Goal: Task Accomplishment & Management: Use online tool/utility

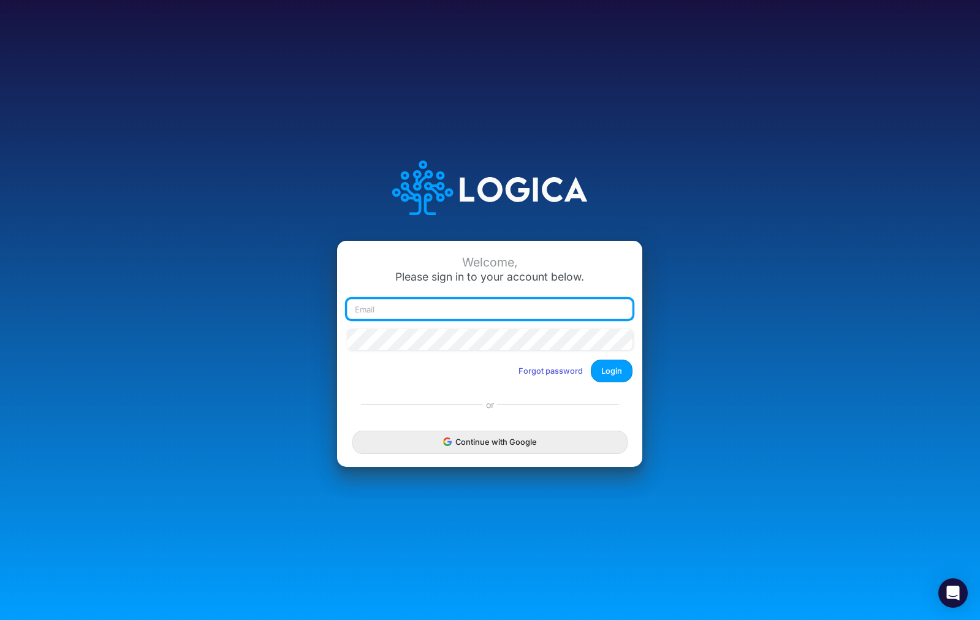
click at [443, 311] on input "email" at bounding box center [490, 309] width 286 height 21
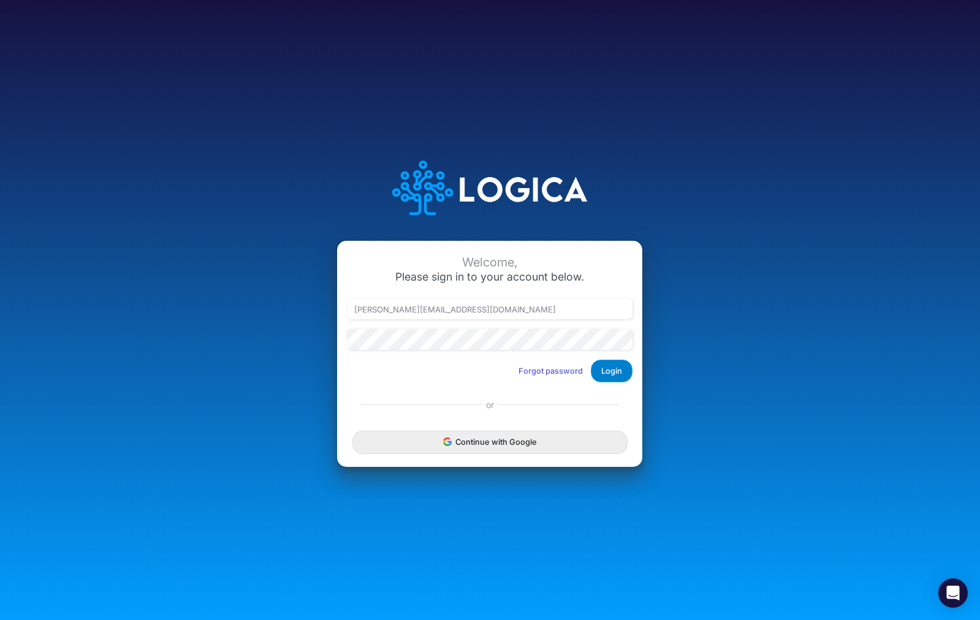
click at [602, 371] on button "Login" at bounding box center [612, 371] width 42 height 23
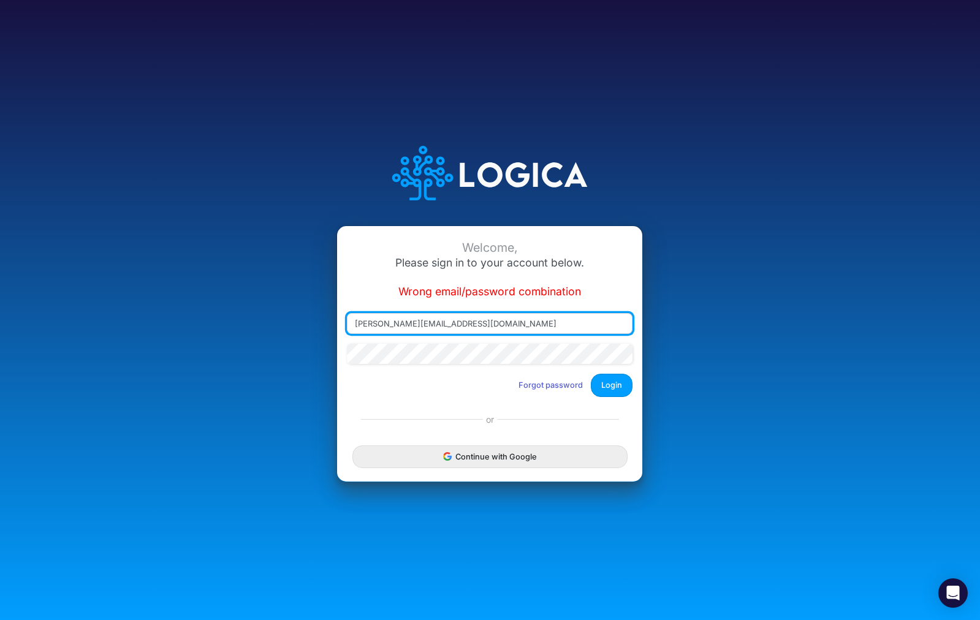
click at [360, 325] on input "rodrigez@rodriguezbusinessllc.com" at bounding box center [490, 323] width 286 height 21
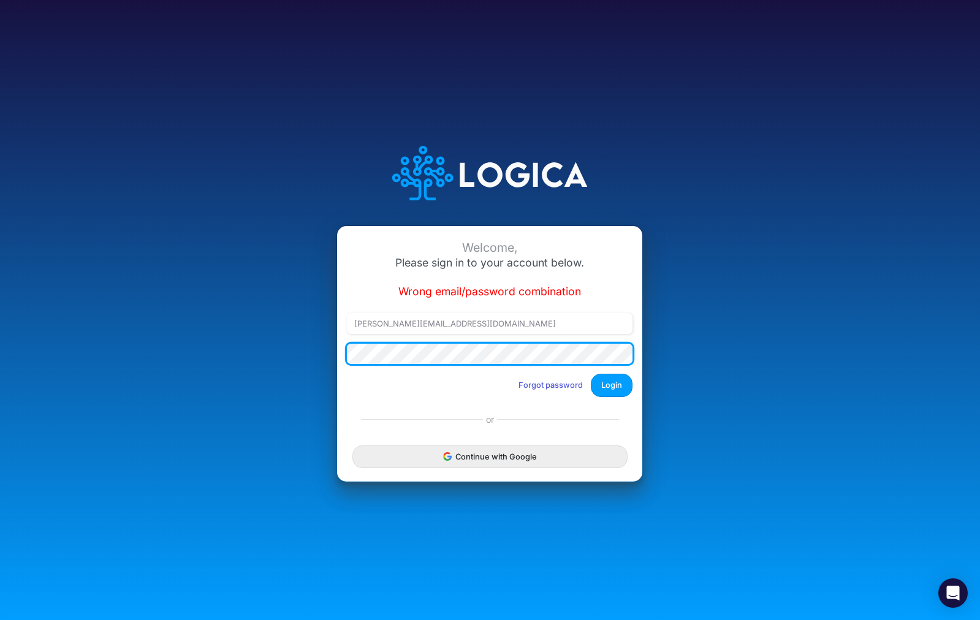
click at [273, 368] on div "Welcome, Please sign in to your account below. Wrong email/password combination…" at bounding box center [490, 310] width 653 height 378
click at [612, 386] on button "Login" at bounding box center [612, 385] width 42 height 23
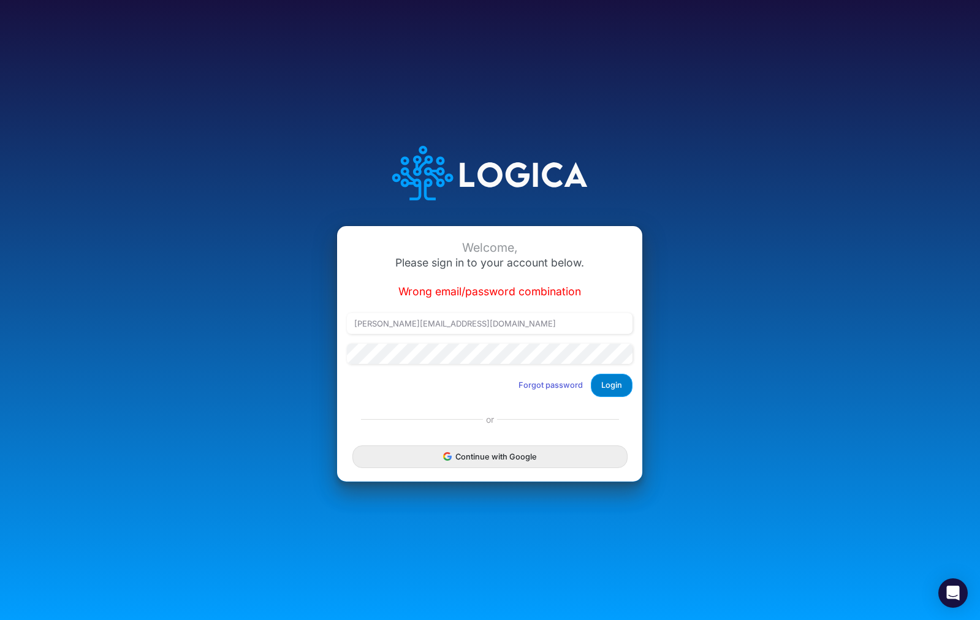
click at [600, 389] on button "Login" at bounding box center [612, 385] width 42 height 23
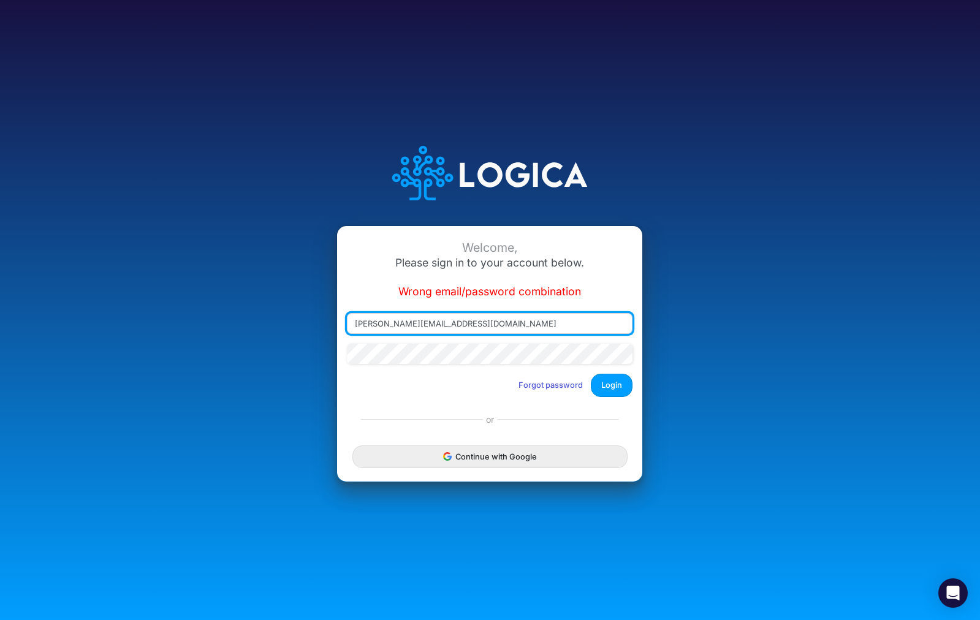
click at [433, 324] on input "Rodrigez@rodriguezbusinessllc.com" at bounding box center [490, 323] width 286 height 21
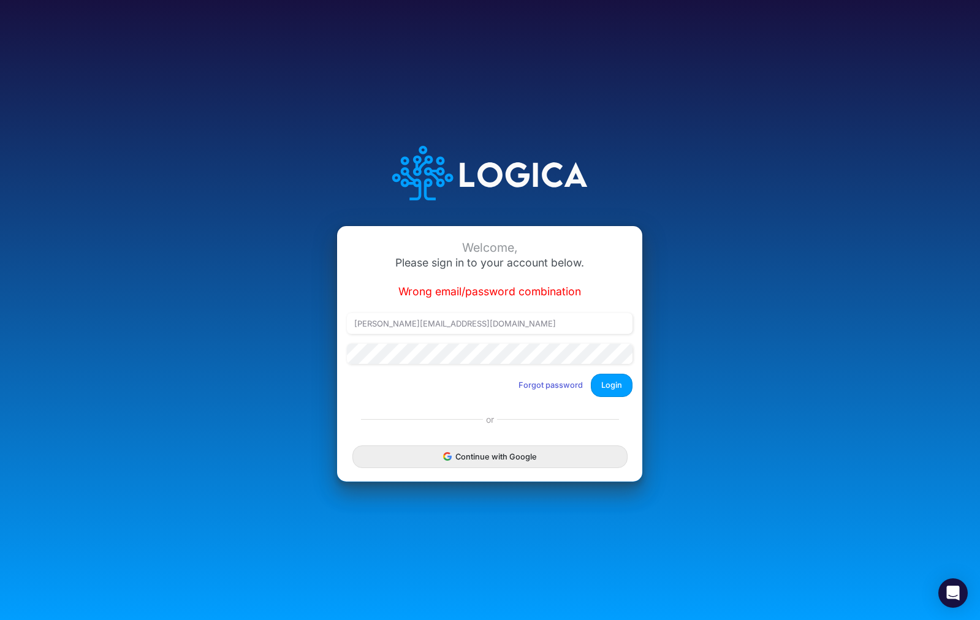
drag, startPoint x: 606, startPoint y: 384, endPoint x: 611, endPoint y: 429, distance: 45.7
click at [606, 384] on button "Login" at bounding box center [612, 385] width 42 height 23
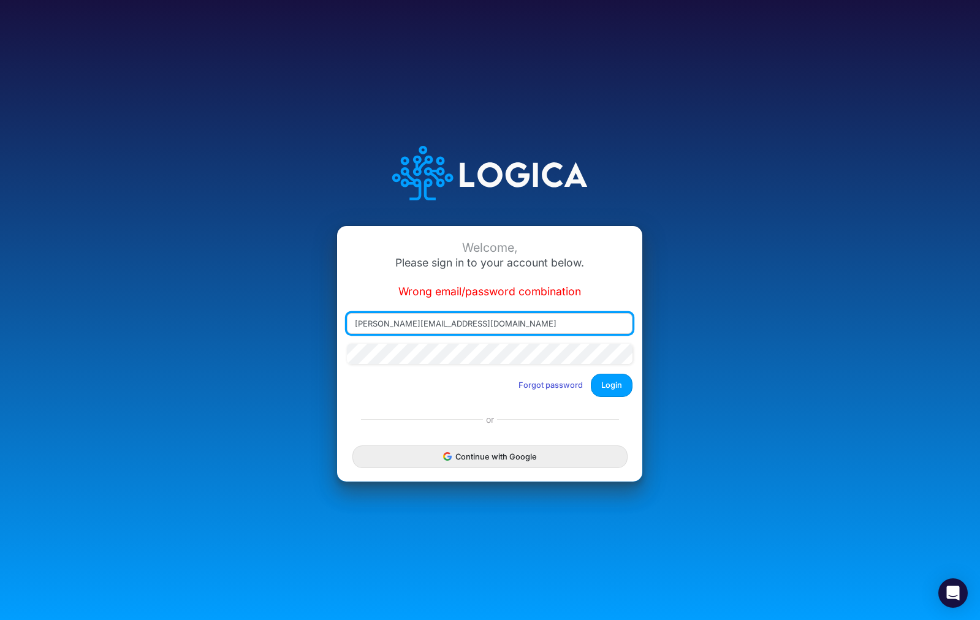
click at [379, 323] on input "Rodrigez@businessllc.com" at bounding box center [490, 323] width 286 height 21
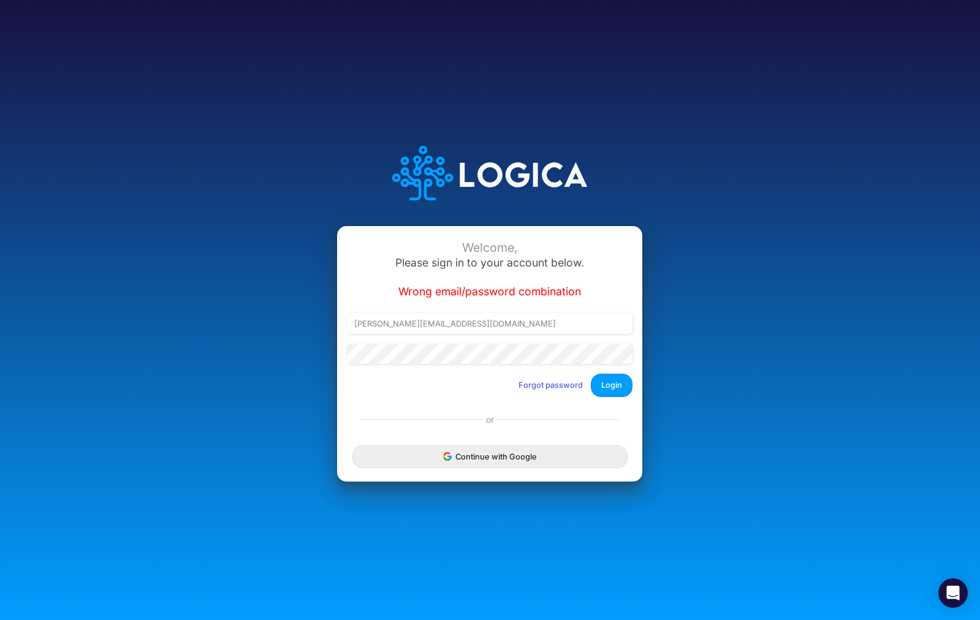
click at [607, 383] on button "Login" at bounding box center [612, 385] width 42 height 23
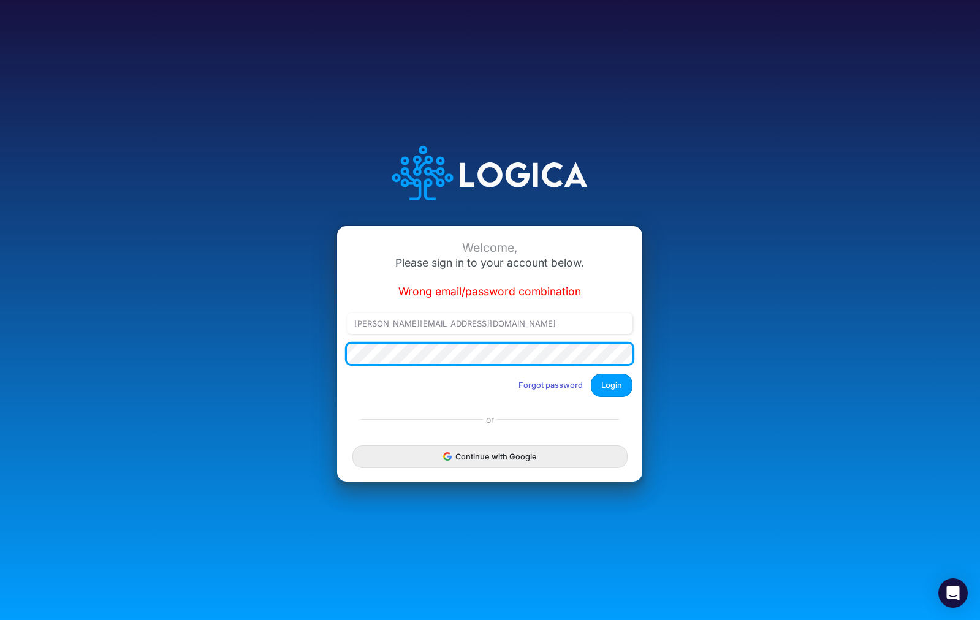
click at [271, 362] on div "Welcome, Please sign in to your account below. Wrong email/password combination…" at bounding box center [490, 310] width 653 height 378
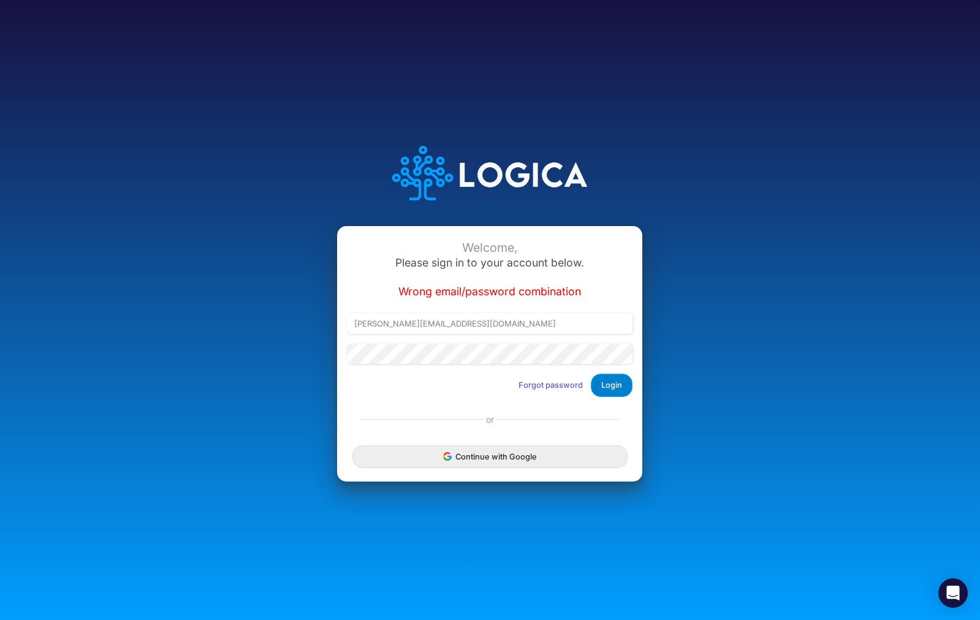
click at [615, 388] on button "Login" at bounding box center [612, 385] width 42 height 23
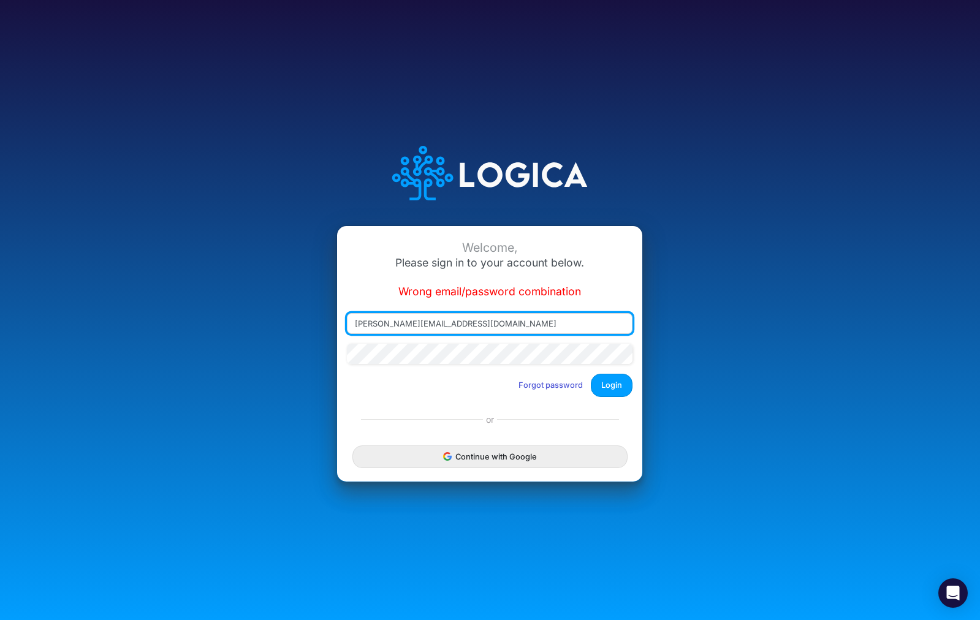
click at [503, 316] on input "Rodriguez@businessllc.com" at bounding box center [490, 323] width 286 height 21
click at [478, 333] on input "Rodriguez@businessllc.com" at bounding box center [490, 323] width 286 height 21
click at [476, 328] on input "Rodriguez@businessllc.com" at bounding box center [490, 323] width 286 height 21
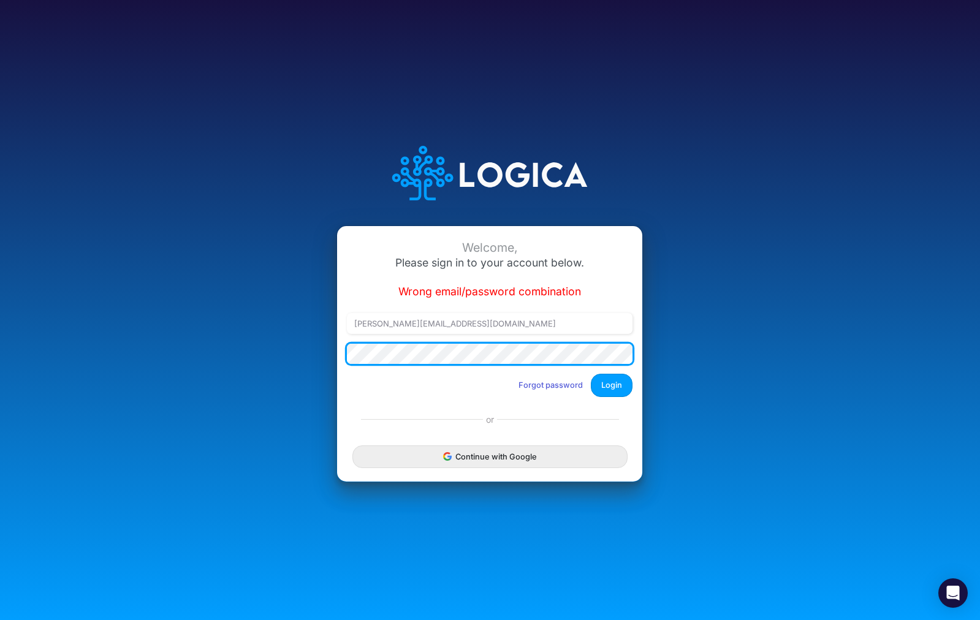
click at [241, 352] on div "Welcome, Please sign in to your account below. Wrong email/password combination…" at bounding box center [490, 310] width 653 height 378
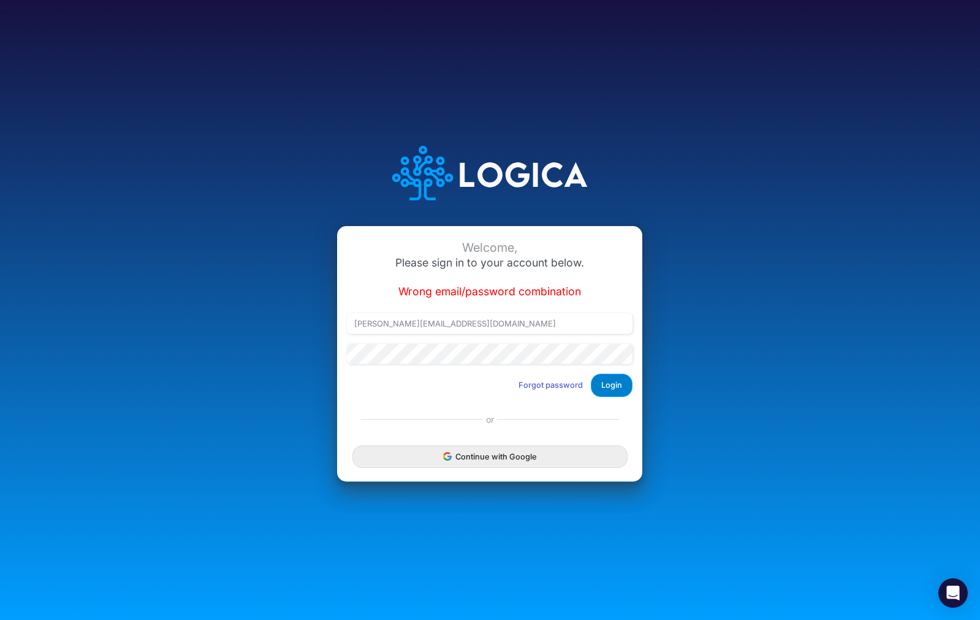
click at [626, 380] on button "Login" at bounding box center [612, 385] width 42 height 23
click at [444, 298] on span "Wrong email/password combination" at bounding box center [489, 291] width 183 height 13
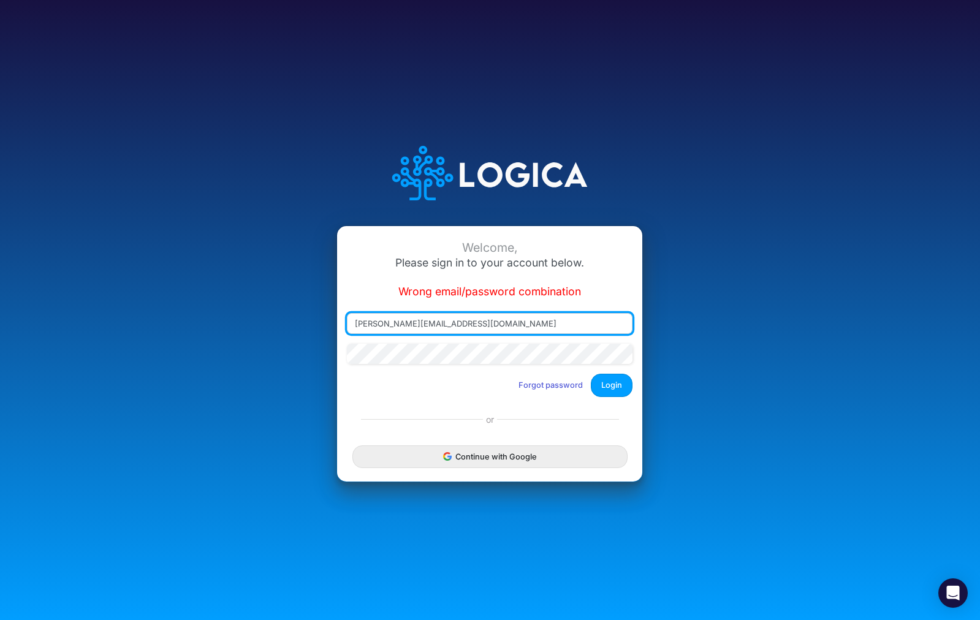
click at [479, 329] on input "Rodriguez@businessllc.com" at bounding box center [490, 323] width 286 height 21
drag, startPoint x: 479, startPoint y: 329, endPoint x: 235, endPoint y: 345, distance: 245.1
click at [235, 345] on div "Welcome, Please sign in to your account below. Wrong email/password combination…" at bounding box center [490, 310] width 653 height 378
drag, startPoint x: 502, startPoint y: 319, endPoint x: 221, endPoint y: 311, distance: 281.4
click at [221, 311] on div "Welcome, Please sign in to your account below. Wrong email/password combination…" at bounding box center [490, 310] width 653 height 378
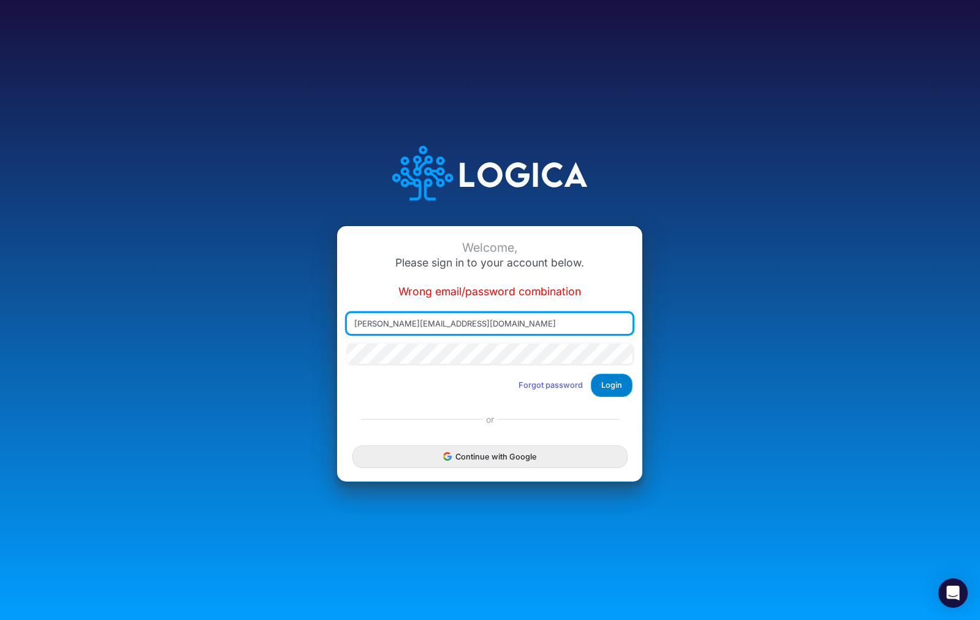
type input "Rodriguez@rodriguezbusinessllc.com"
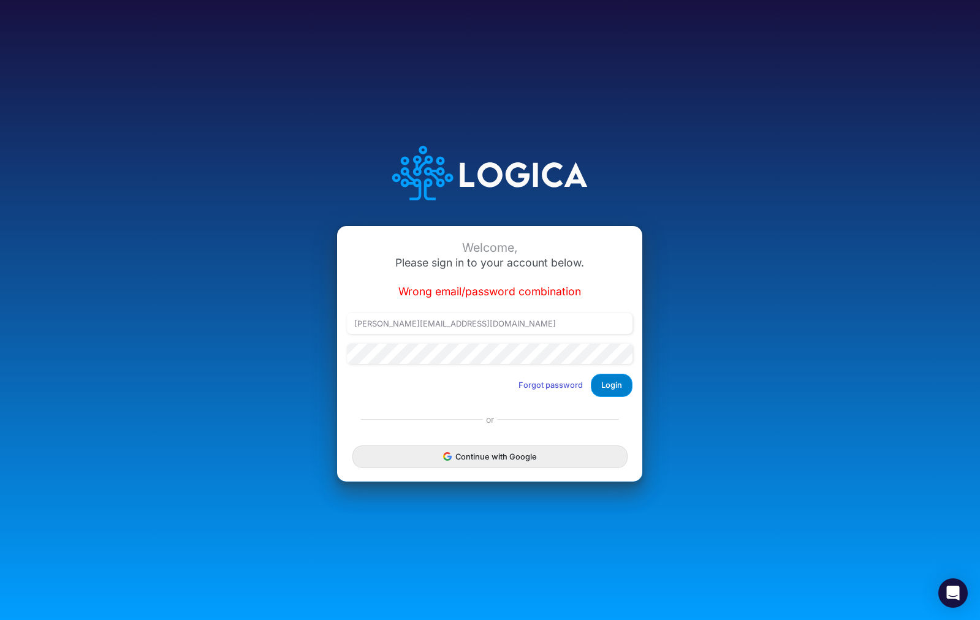
click at [607, 393] on button "Login" at bounding box center [612, 385] width 42 height 23
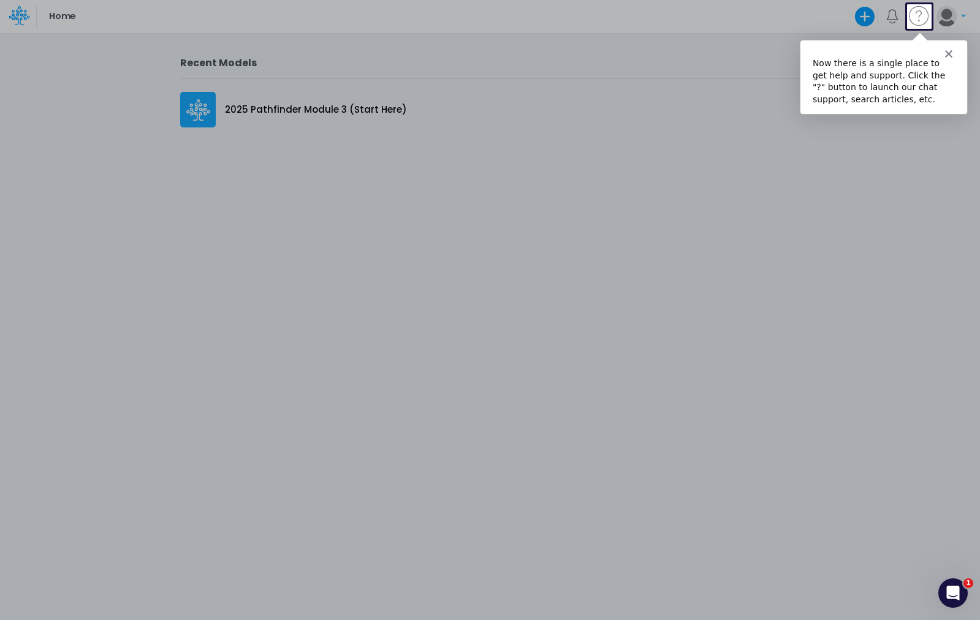
click at [947, 53] on icon "Close" at bounding box center [947, 52] width 7 height 7
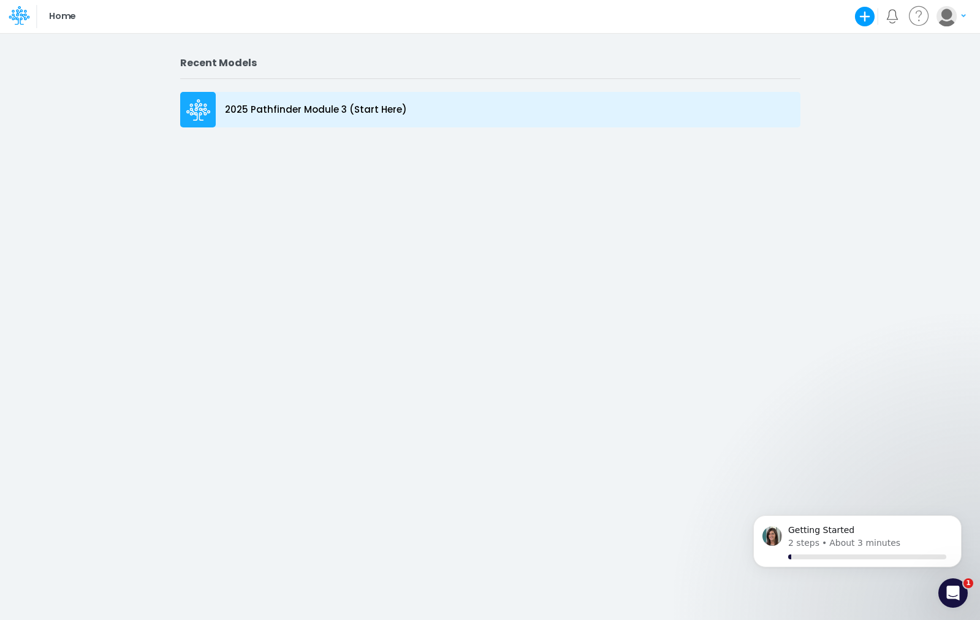
click at [202, 109] on icon at bounding box center [196, 112] width 21 height 8
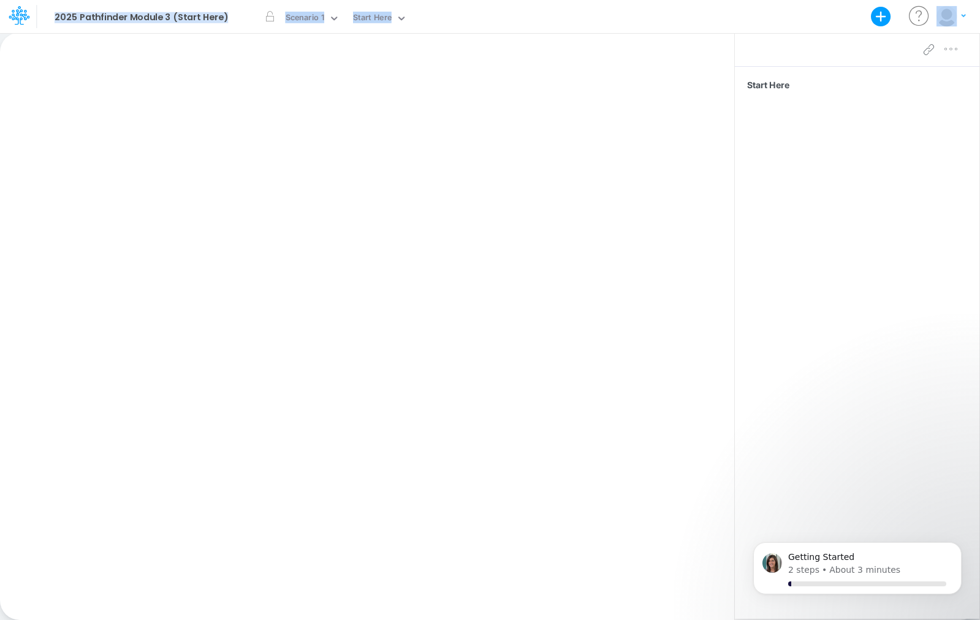
drag, startPoint x: 30, startPoint y: 10, endPoint x: 43, endPoint y: 64, distance: 56.0
click at [43, 64] on div "Model 2025 Pathfinder Module 3 (Start Here) Export Excel Scenario Scenario 1 Vi…" at bounding box center [490, 310] width 980 height 620
click at [40, 3] on li "Model 2025 Pathfinder Module 3 (Start Here) Export Excel" at bounding box center [137, 16] width 230 height 29
drag, startPoint x: 489, startPoint y: 132, endPoint x: 279, endPoint y: 78, distance: 217.0
click at [289, 81] on div "Paste Cut Copy AutoFill Ready 100% Sum: null Max: null Min: null Numerical Coun…" at bounding box center [367, 326] width 734 height 588
